Goal: Find specific page/section: Find specific page/section

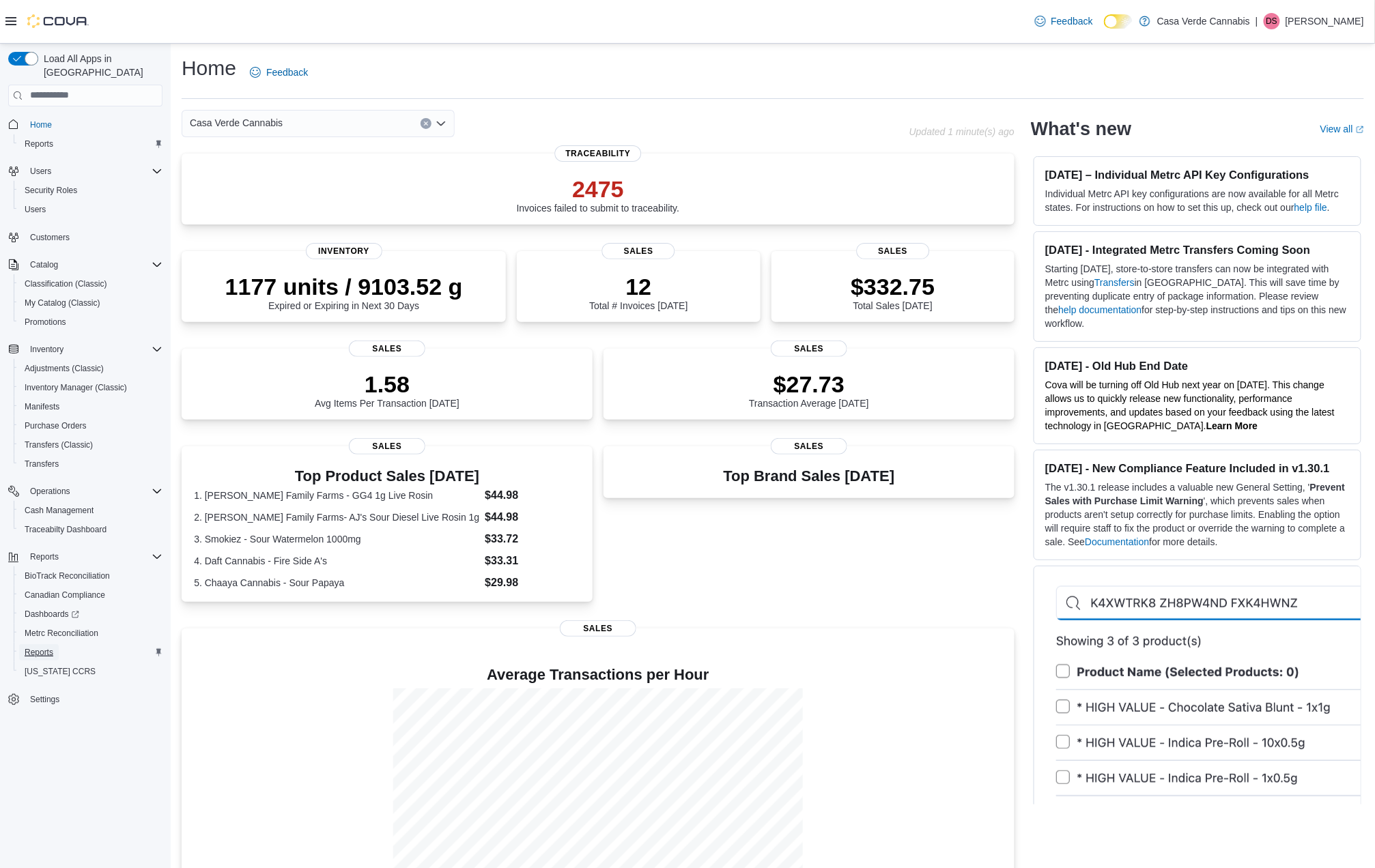
click at [45, 647] on span "Reports" at bounding box center [39, 652] width 29 height 11
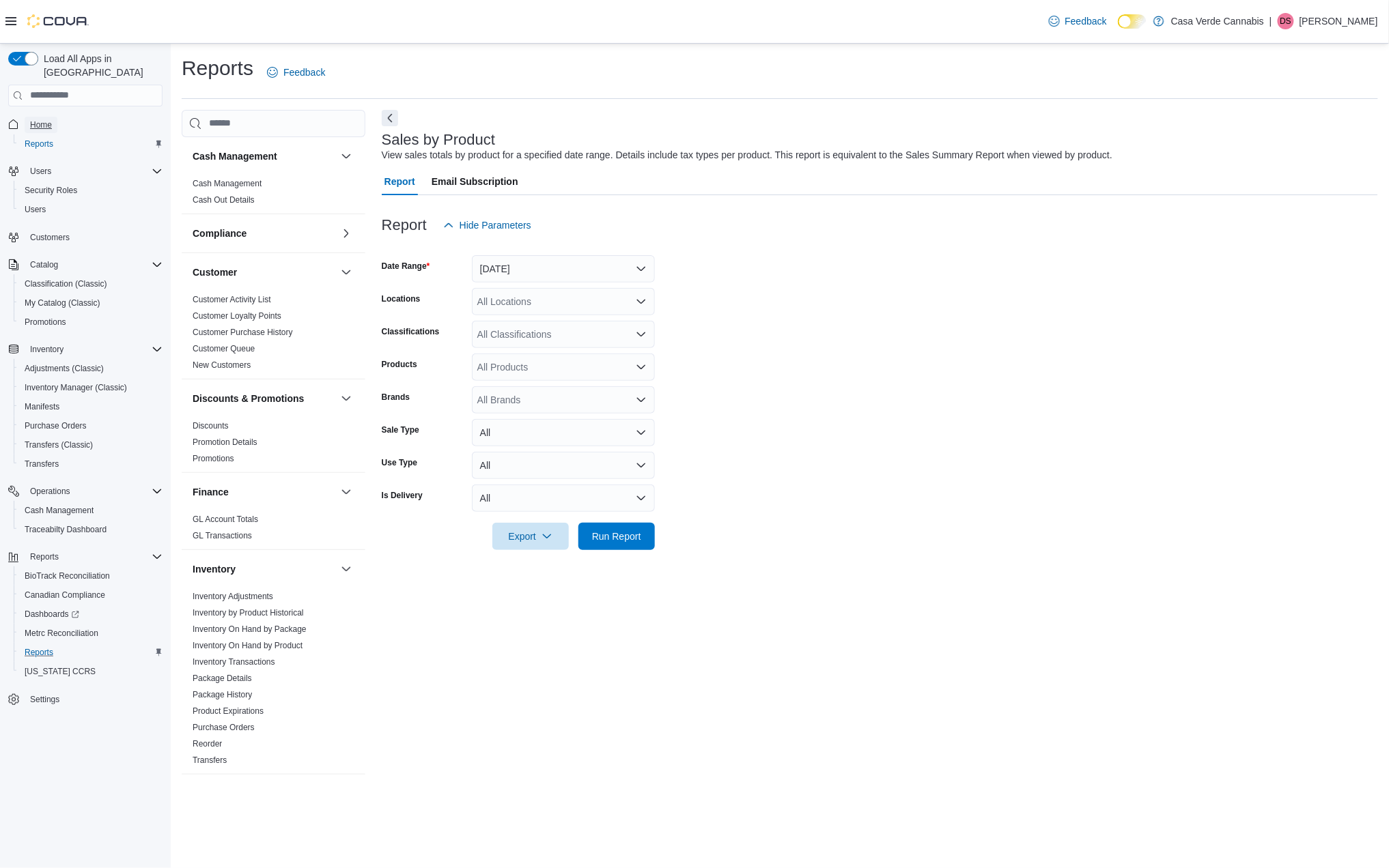
click at [39, 119] on span "Home" at bounding box center [41, 124] width 22 height 11
